Goal: Complete application form

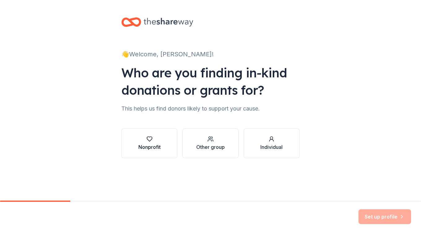
click at [141, 145] on div "Nonprofit" at bounding box center [149, 146] width 22 height 7
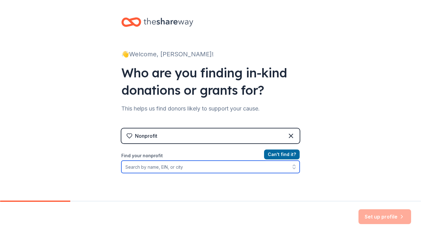
click at [143, 167] on input "Find your nonprofit" at bounding box center [210, 167] width 178 height 12
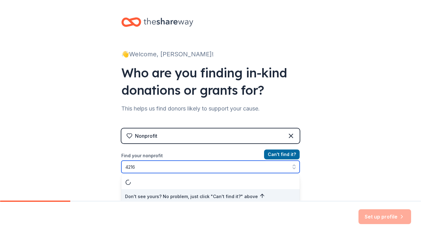
scroll to position [3, 0]
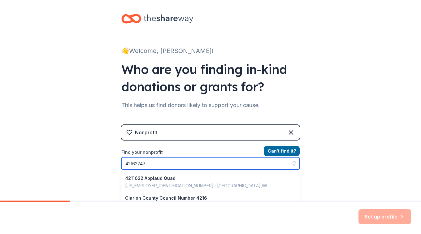
type input "421622474"
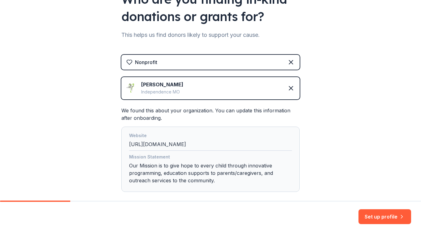
scroll to position [107, 0]
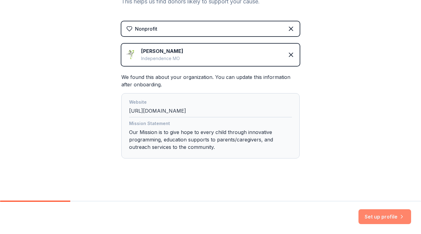
click at [377, 218] on button "Set up profile" at bounding box center [384, 216] width 53 height 15
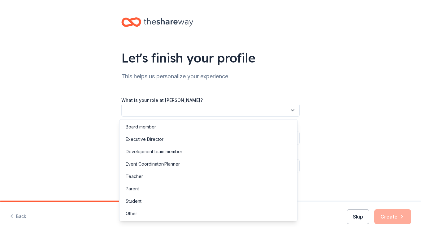
click at [294, 111] on button "button" at bounding box center [210, 110] width 178 height 13
click at [184, 150] on div "Development team member" at bounding box center [208, 151] width 175 height 12
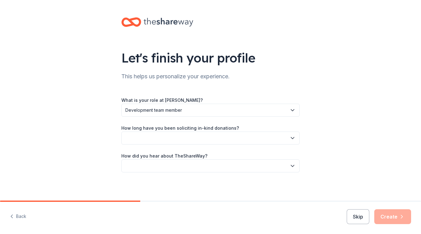
click at [236, 139] on button "button" at bounding box center [210, 138] width 178 height 13
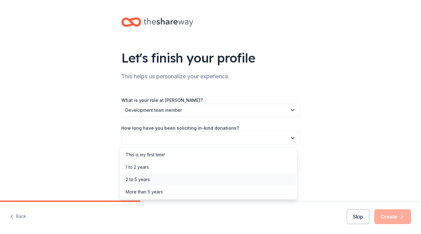
click at [177, 183] on div "2 to 5 years" at bounding box center [208, 179] width 175 height 12
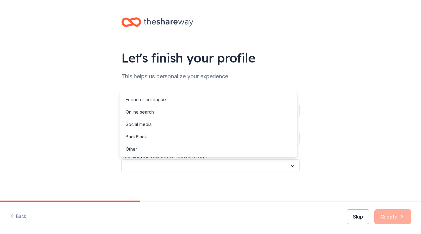
click at [189, 169] on button "button" at bounding box center [210, 165] width 178 height 13
click at [154, 101] on div "Friend or colleague" at bounding box center [146, 99] width 40 height 7
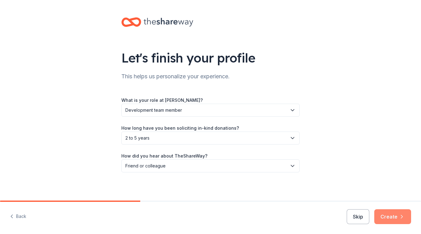
click at [397, 215] on button "Create" at bounding box center [392, 216] width 37 height 15
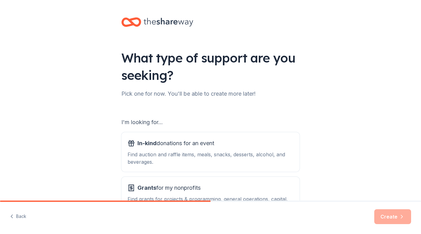
scroll to position [49, 0]
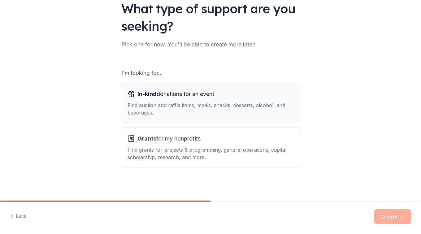
click at [179, 109] on div "Find auction and raffle items, meals, snacks, desserts, alcohol, and beverages." at bounding box center [211, 109] width 166 height 15
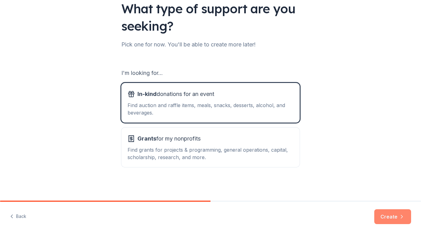
click at [388, 219] on button "Create" at bounding box center [392, 216] width 37 height 15
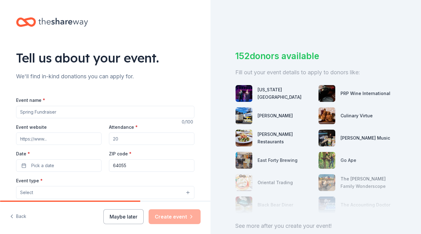
click at [61, 112] on input "Event name *" at bounding box center [105, 112] width 178 height 12
type input "HOPE Uncorked"
click at [59, 135] on input "Event website" at bounding box center [58, 138] width 85 height 12
type input "[URL][DOMAIN_NAME]"
click at [136, 136] on input "Attendance *" at bounding box center [151, 138] width 85 height 12
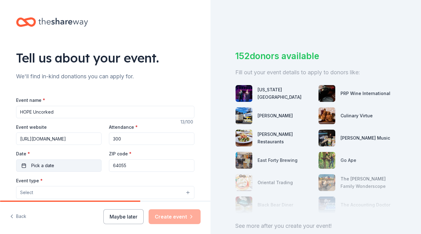
type input "300"
click at [42, 168] on span "Pick a date" at bounding box center [42, 165] width 23 height 7
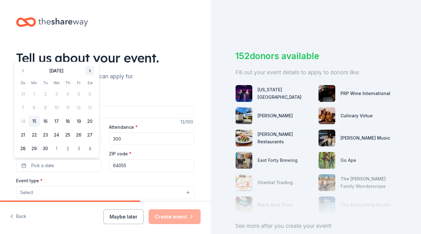
click at [91, 70] on button "Go to next month" at bounding box center [90, 71] width 9 height 9
click at [78, 120] on button "17" at bounding box center [78, 121] width 11 height 11
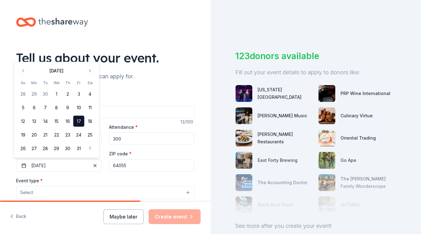
click at [157, 194] on button "Select" at bounding box center [105, 192] width 178 height 13
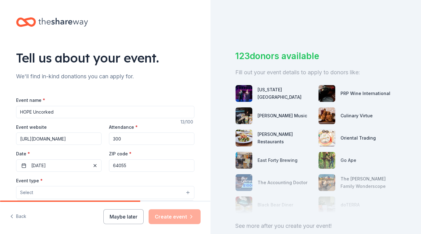
click at [186, 193] on button "Select" at bounding box center [105, 192] width 178 height 13
click at [68, 192] on button "Select" at bounding box center [105, 192] width 178 height 13
click at [33, 192] on button "Select" at bounding box center [105, 192] width 178 height 13
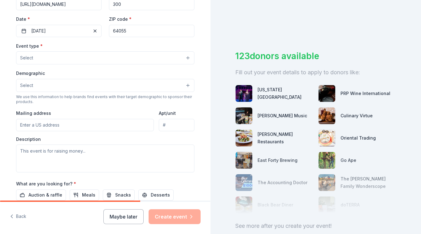
scroll to position [135, 0]
click at [77, 57] on button "Select" at bounding box center [105, 57] width 178 height 13
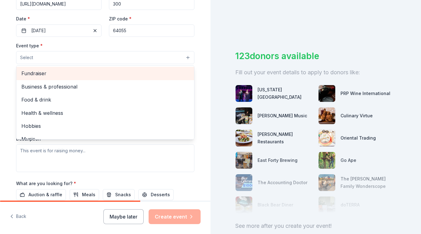
click at [60, 76] on span "Fundraiser" at bounding box center [105, 73] width 168 height 8
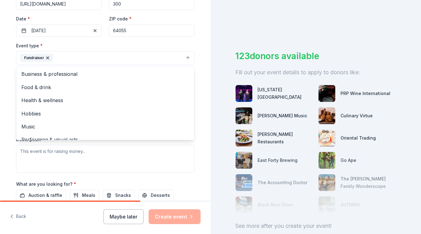
click at [6, 113] on div "Tell us about your event. We'll find in-kind donations you can apply for. Event…" at bounding box center [105, 71] width 198 height 413
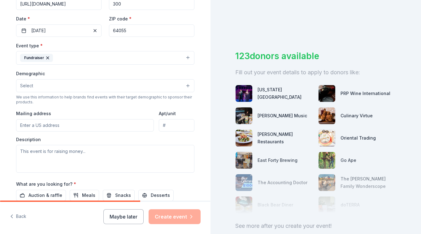
click at [52, 86] on button "Select" at bounding box center [105, 85] width 178 height 13
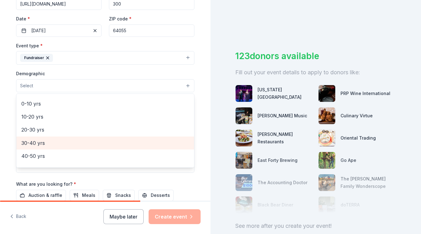
scroll to position [51, 0]
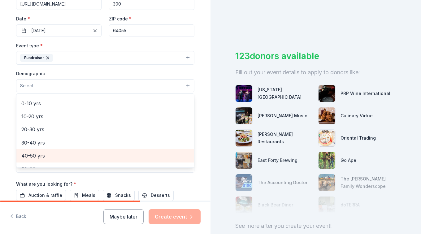
click at [47, 154] on span "40-50 yrs" at bounding box center [105, 156] width 168 height 8
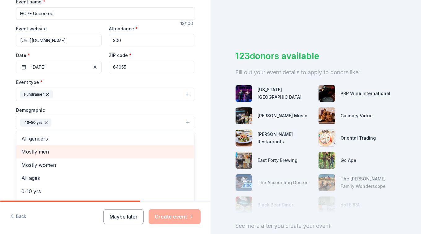
scroll to position [98, 0]
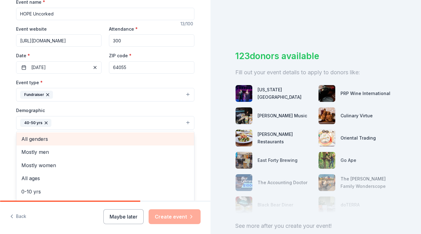
click at [43, 141] on span "All genders" at bounding box center [105, 139] width 168 height 8
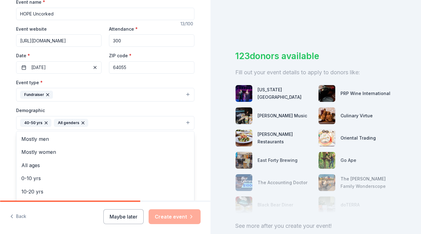
click at [6, 141] on div "Tell us about your event. We'll find in-kind donations you can apply for. Event…" at bounding box center [105, 108] width 198 height 413
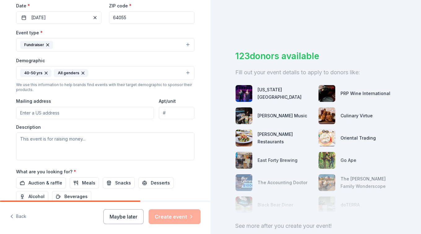
scroll to position [148, 0]
click at [30, 116] on input "Mailing address" at bounding box center [85, 112] width 138 height 12
type input "[STREET_ADDRESS]"
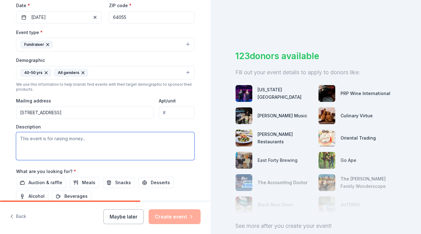
click at [64, 146] on textarea at bounding box center [105, 146] width 178 height 28
paste textarea "HOPE Uncorked is our signature event that creates opportunities for children, e…"
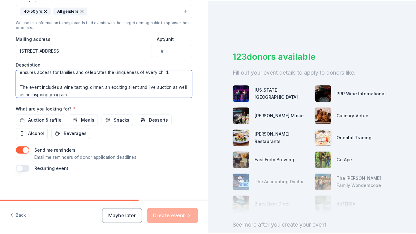
scroll to position [213, 0]
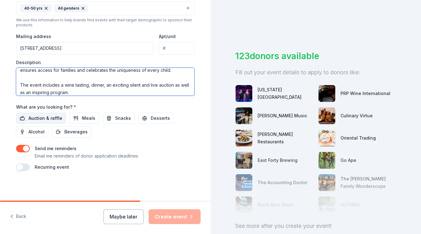
type textarea "HOPE Uncorked is our signature event that creates opportunities for children, e…"
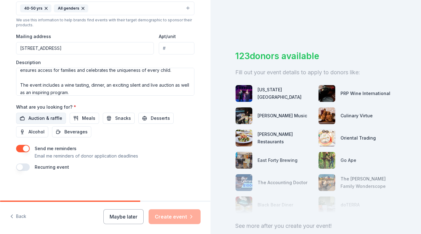
click at [45, 122] on button "Auction & raffle" at bounding box center [41, 118] width 50 height 11
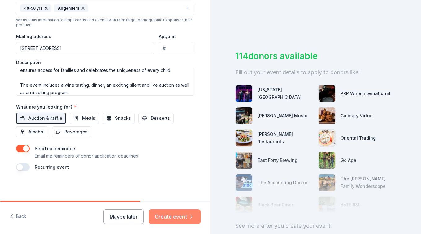
click at [164, 218] on button "Create event" at bounding box center [175, 216] width 52 height 15
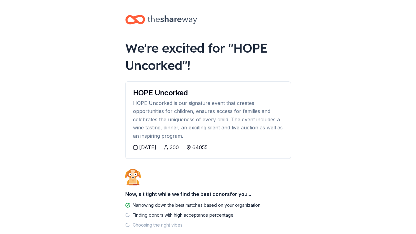
scroll to position [36, 0]
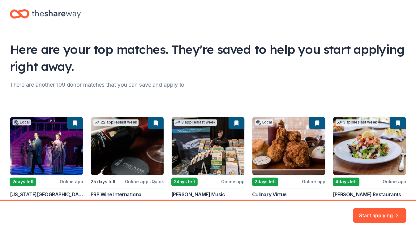
scroll to position [60, 0]
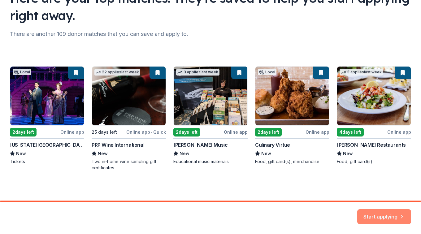
click at [384, 214] on button "Start applying" at bounding box center [384, 212] width 54 height 15
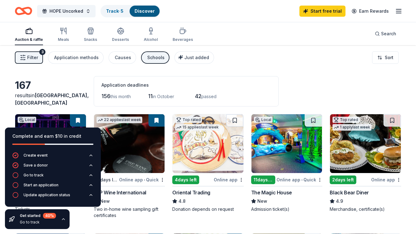
click at [353, 66] on div "Filter 3 Application methods Causes Schools Just added Sort" at bounding box center [208, 57] width 416 height 25
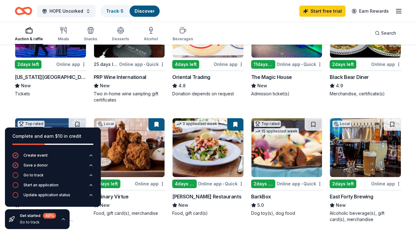
scroll to position [116, 0]
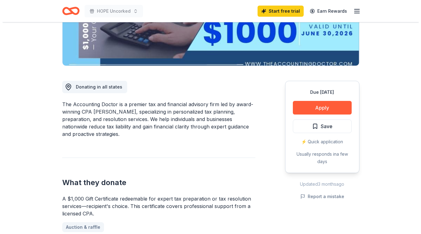
scroll to position [122, 0]
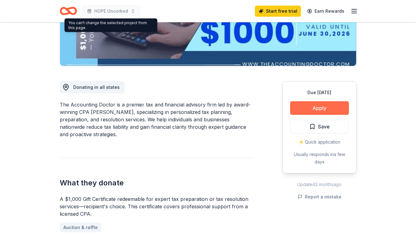
click at [295, 109] on button "Apply" at bounding box center [319, 108] width 59 height 14
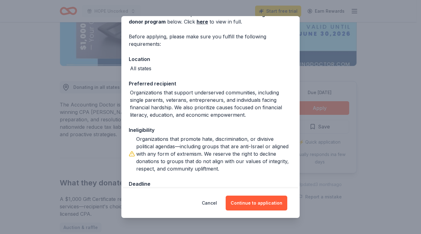
scroll to position [53, 0]
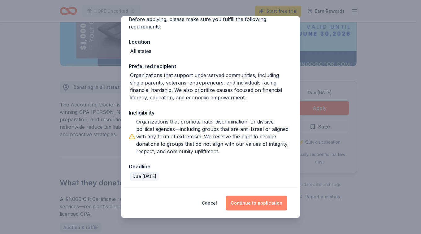
click at [254, 202] on button "Continue to application" at bounding box center [257, 203] width 62 height 15
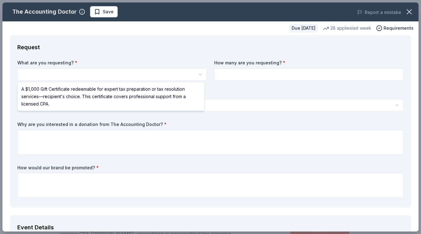
scroll to position [0, 0]
select select "A $1,000 Gift Certificate redeemable for expert tax preparation or tax resoluti…"
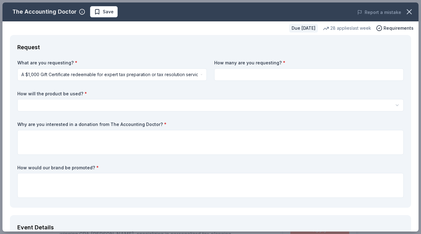
click at [245, 74] on input at bounding box center [308, 74] width 189 height 12
type input "1"
click at [116, 104] on html "HOPE Uncorked Save Apply Due in 25 days Share The Accounting Doctor 5.0 • 4 rev…" at bounding box center [210, 117] width 421 height 234
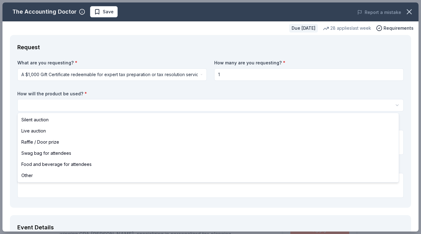
select select "silentAuction"
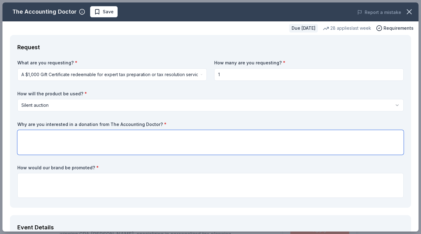
click at [70, 142] on textarea at bounding box center [210, 142] width 386 height 25
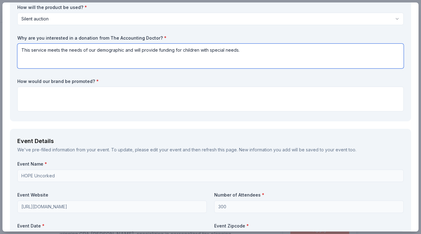
scroll to position [86, 0]
type textarea "This service meets the needs of our demographic and will provide funding for ch…"
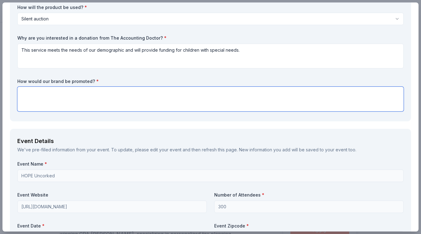
click at [37, 94] on textarea at bounding box center [210, 99] width 386 height 25
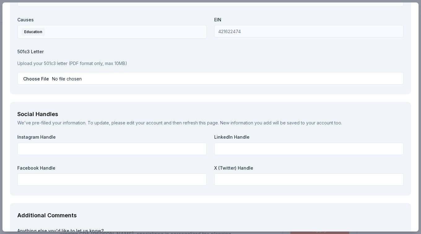
scroll to position [616, 0]
type textarea "Program listing, app listing at the event, branding and information at auction."
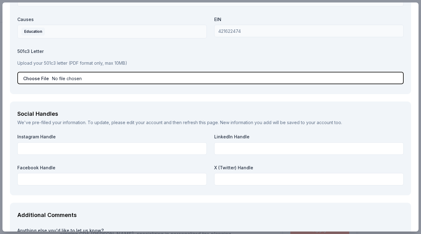
click at [98, 80] on input "file" at bounding box center [210, 78] width 386 height 12
type input "C:\fakepath\MO-MarianHope-501(c)3.pdf"
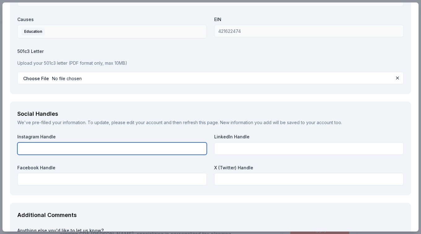
click at [79, 149] on input "text" at bounding box center [111, 148] width 189 height 12
type input "M"
type input "marianhopemo"
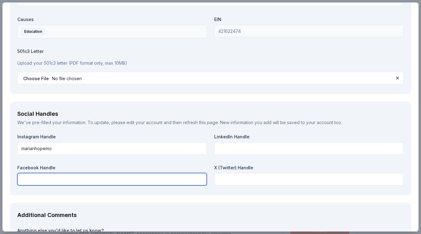
click at [84, 179] on input "text" at bounding box center [111, 179] width 189 height 12
type input "[PERSON_NAME]"
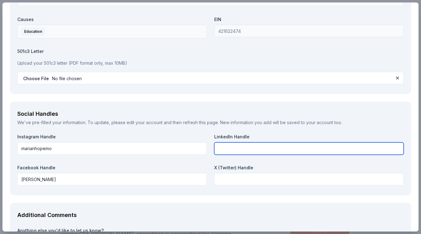
click at [224, 147] on input "text" at bounding box center [308, 148] width 189 height 12
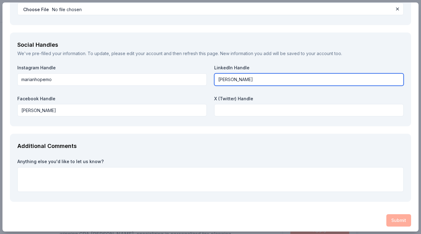
scroll to position [687, 0]
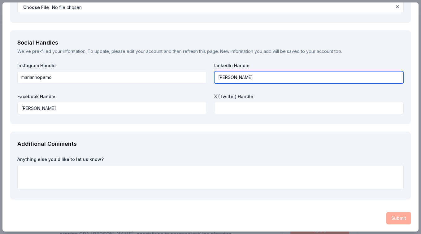
type input "[PERSON_NAME]"
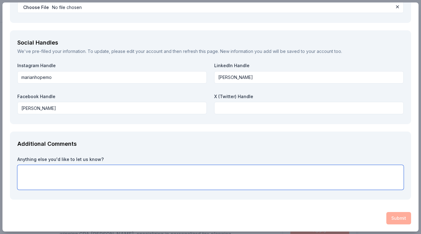
click at [102, 179] on textarea at bounding box center [210, 177] width 386 height 25
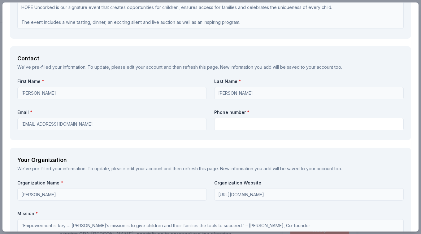
scroll to position [378, 0]
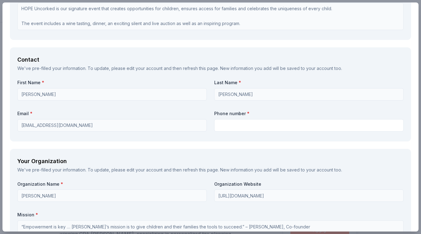
type textarea "Thank you for this opportunity!"
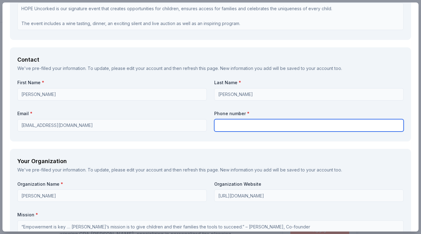
click at [235, 130] on input "text" at bounding box center [308, 125] width 189 height 12
type input "8165226369"
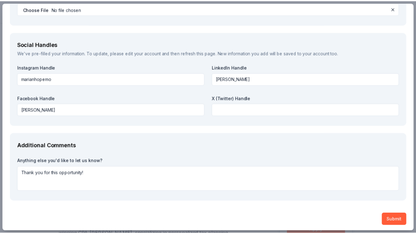
scroll to position [687, 0]
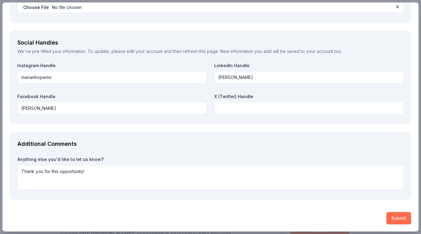
click at [393, 217] on button "Submit" at bounding box center [398, 218] width 25 height 12
